Goal: Task Accomplishment & Management: Manage account settings

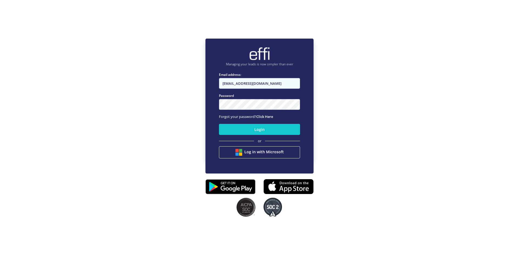
click at [278, 87] on input "andy.t+1@effi.com.au" at bounding box center [259, 83] width 81 height 11
paste input "juancho.r"
type input "juancho.r@effi.com.au"
click at [265, 129] on button "Login" at bounding box center [259, 129] width 81 height 11
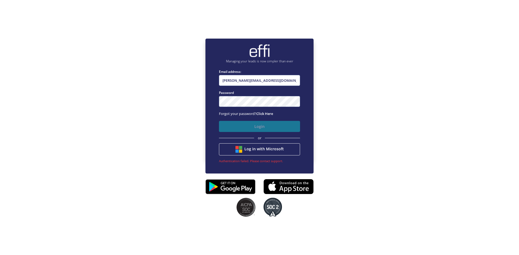
click at [286, 123] on button "Login" at bounding box center [259, 126] width 81 height 11
click at [277, 124] on button "Login" at bounding box center [259, 126] width 81 height 11
click at [245, 125] on button "Login" at bounding box center [259, 126] width 81 height 11
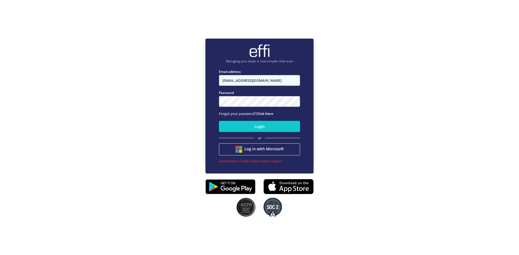
click at [280, 85] on input "andy.t+1@effi.com.au" at bounding box center [259, 80] width 81 height 11
type input "admin+reserved@effi.com.au"
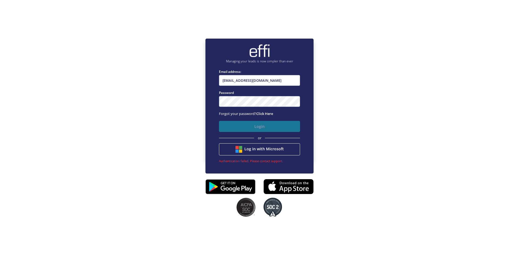
click at [266, 126] on button "Login" at bounding box center [259, 126] width 81 height 11
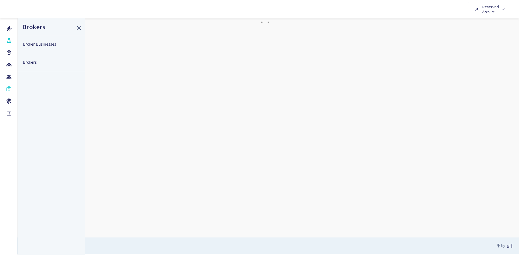
click at [35, 63] on button "Brokers" at bounding box center [52, 62] width 68 height 18
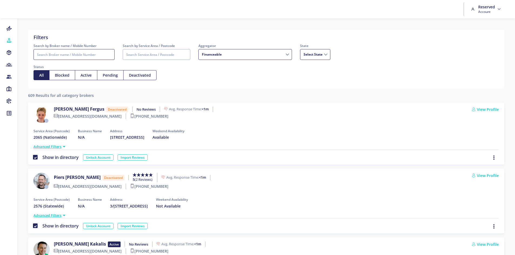
click at [99, 56] on input "Search by Broker name / Mobile Number" at bounding box center [74, 54] width 81 height 11
type input "Juancho"
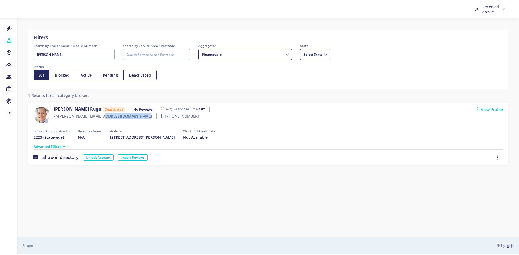
drag, startPoint x: 62, startPoint y: 117, endPoint x: 99, endPoint y: 121, distance: 37.8
click at [99, 121] on div "juancho.r@effi.com.au +61483964598" at bounding box center [134, 118] width 160 height 8
drag, startPoint x: 104, startPoint y: 118, endPoint x: 58, endPoint y: 115, distance: 45.5
click at [58, 115] on label "juancho.r@effi.com.au" at bounding box center [105, 117] width 103 height 6
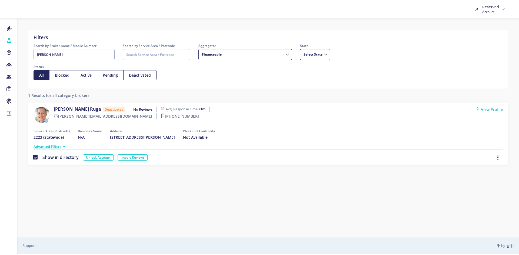
click at [75, 124] on div "Juancho Ruga Deactivated No Reviews Avg. Response Time: <1m juancho.r@effi.com.…" at bounding box center [268, 134] width 480 height 62
click at [8, 72] on ul "Referrers Leads Workflows Forms" at bounding box center [8, 70] width 17 height 93
click at [10, 78] on icon at bounding box center [9, 76] width 6 height 5
select select
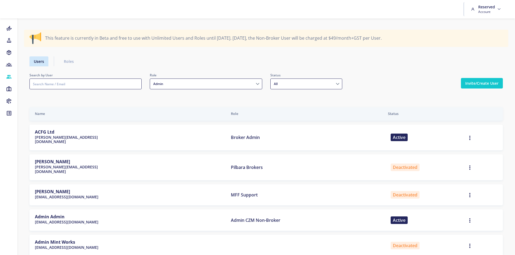
click at [108, 82] on input "text" at bounding box center [85, 84] width 112 height 11
paste input "juancho.r@effi.com.au"
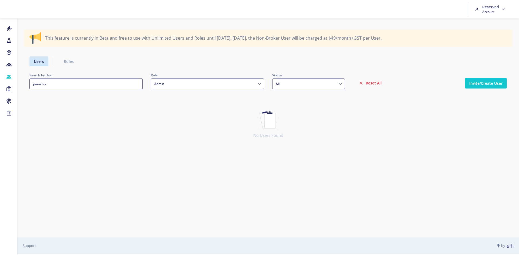
type input "juancho"
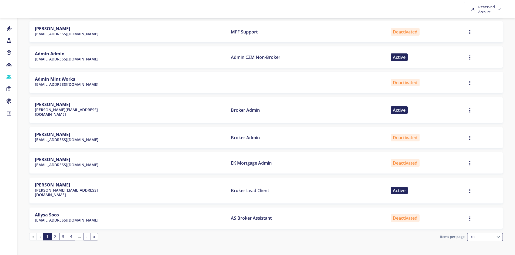
scroll to position [164, 0]
click at [469, 160] on icon "button" at bounding box center [470, 163] width 4 height 6
click at [443, 161] on div "Name Role Status ACFG Ltd michael@acfgroup.com.au Broker Admin Active Edit Bloc…" at bounding box center [265, 95] width 473 height 302
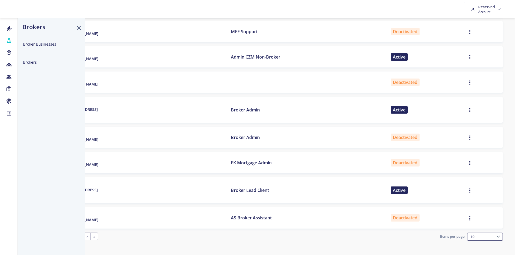
click at [35, 48] on button "Broker Businesses" at bounding box center [52, 44] width 68 height 18
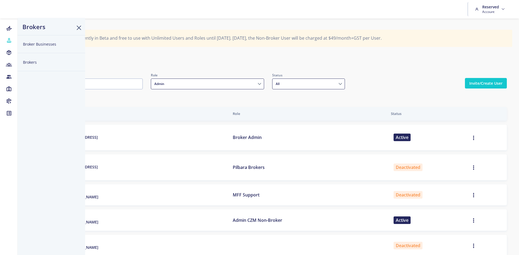
select select
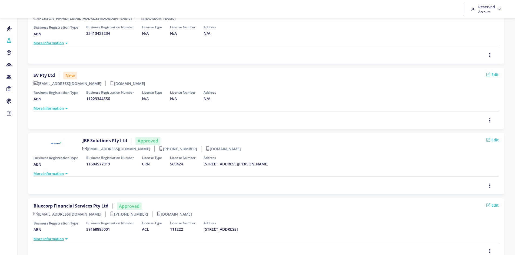
scroll to position [108, 0]
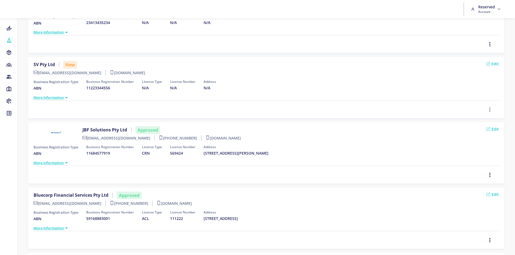
click at [492, 111] on button "button" at bounding box center [490, 109] width 16 height 9
click at [476, 101] on link "Delete" at bounding box center [475, 98] width 39 height 8
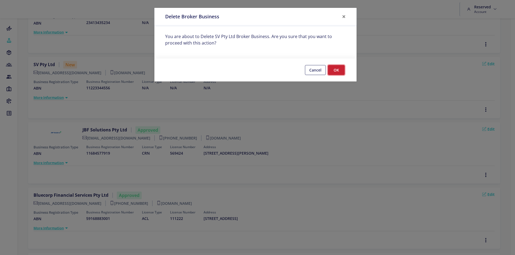
click at [335, 70] on button "OK" at bounding box center [336, 70] width 17 height 10
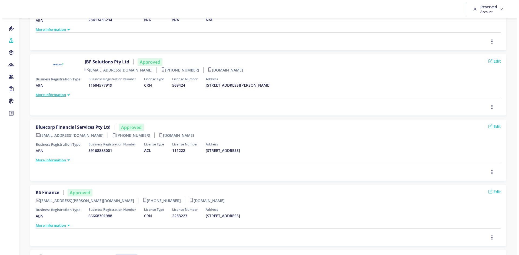
scroll to position [0, 0]
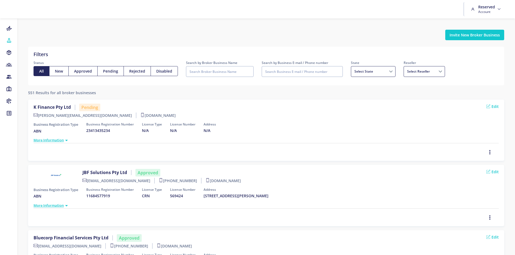
click at [221, 78] on div "Search by Broker Business Name" at bounding box center [220, 70] width 76 height 21
click at [285, 75] on input "Search by Business E-mail / Phone number" at bounding box center [302, 71] width 81 height 11
paste input "juancho.r@effi.com.au"
type input "juancho.r@effi.com.au"
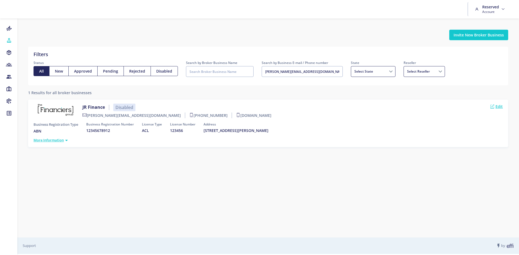
click at [503, 107] on link "Edit" at bounding box center [496, 107] width 12 height 6
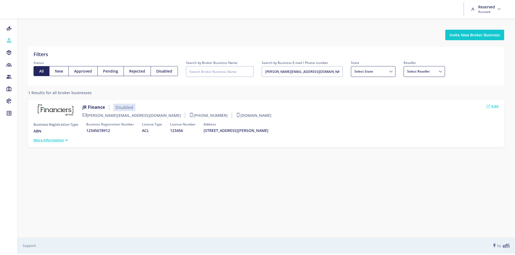
select select
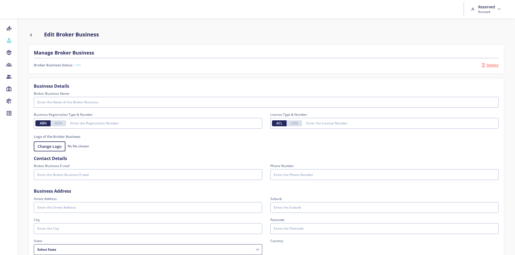
type input "JR Finance"
type input "12345678912"
type input "123456"
type input "juancho.r@effi.com.au"
type input "+639074553507"
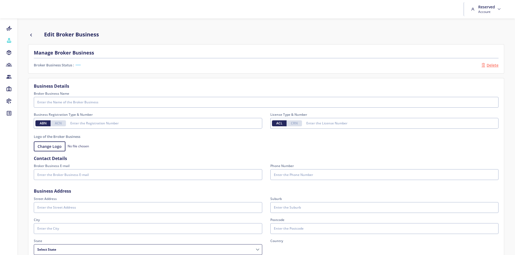
type input "55 Martin Place"
type input "2223"
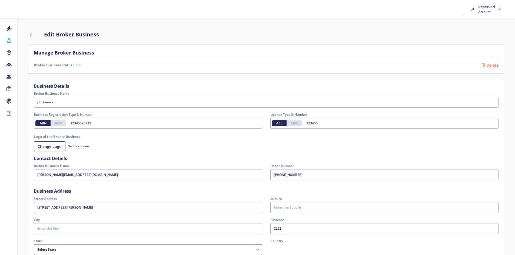
select select "08d7eb2d-e413-3ace-b7a8-1ce9698c42f9"
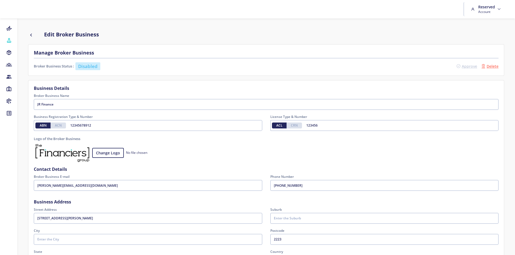
click at [460, 65] on icon at bounding box center [459, 66] width 4 height 4
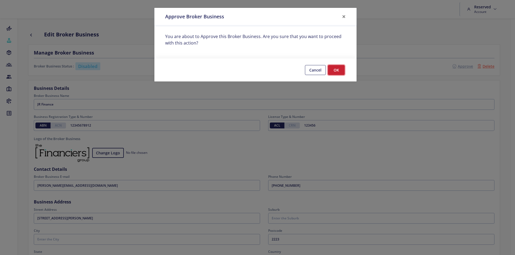
click at [341, 71] on button "OK" at bounding box center [336, 70] width 17 height 10
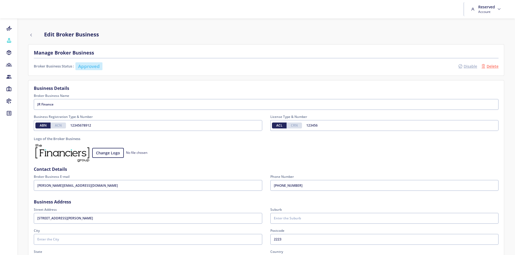
click at [33, 34] on icon "button" at bounding box center [31, 35] width 6 height 6
select select
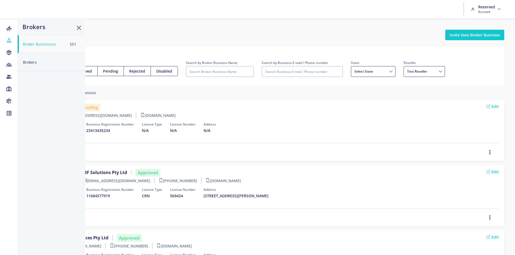
click at [31, 61] on button "Brokers" at bounding box center [52, 62] width 68 height 18
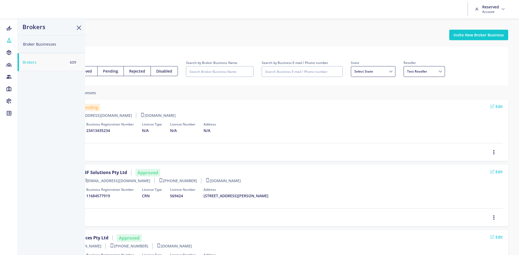
select select
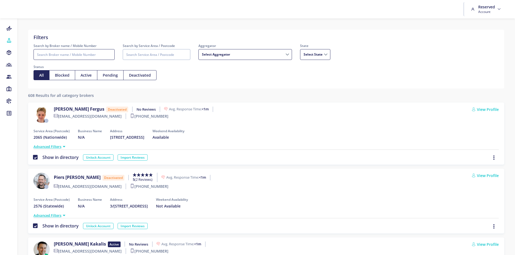
click at [92, 54] on input "Search by Broker name / Mobile Number" at bounding box center [74, 54] width 81 height 11
paste input "juancho.r@effi.com.au"
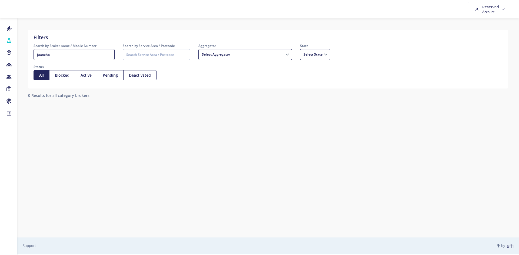
type input "juancho"
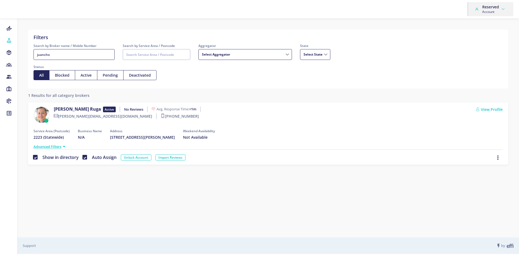
click at [502, 6] on link "Reserved Account" at bounding box center [490, 9] width 35 height 14
click at [481, 28] on link "Sign Out" at bounding box center [491, 31] width 43 height 8
